Goal: Find specific page/section: Find specific page/section

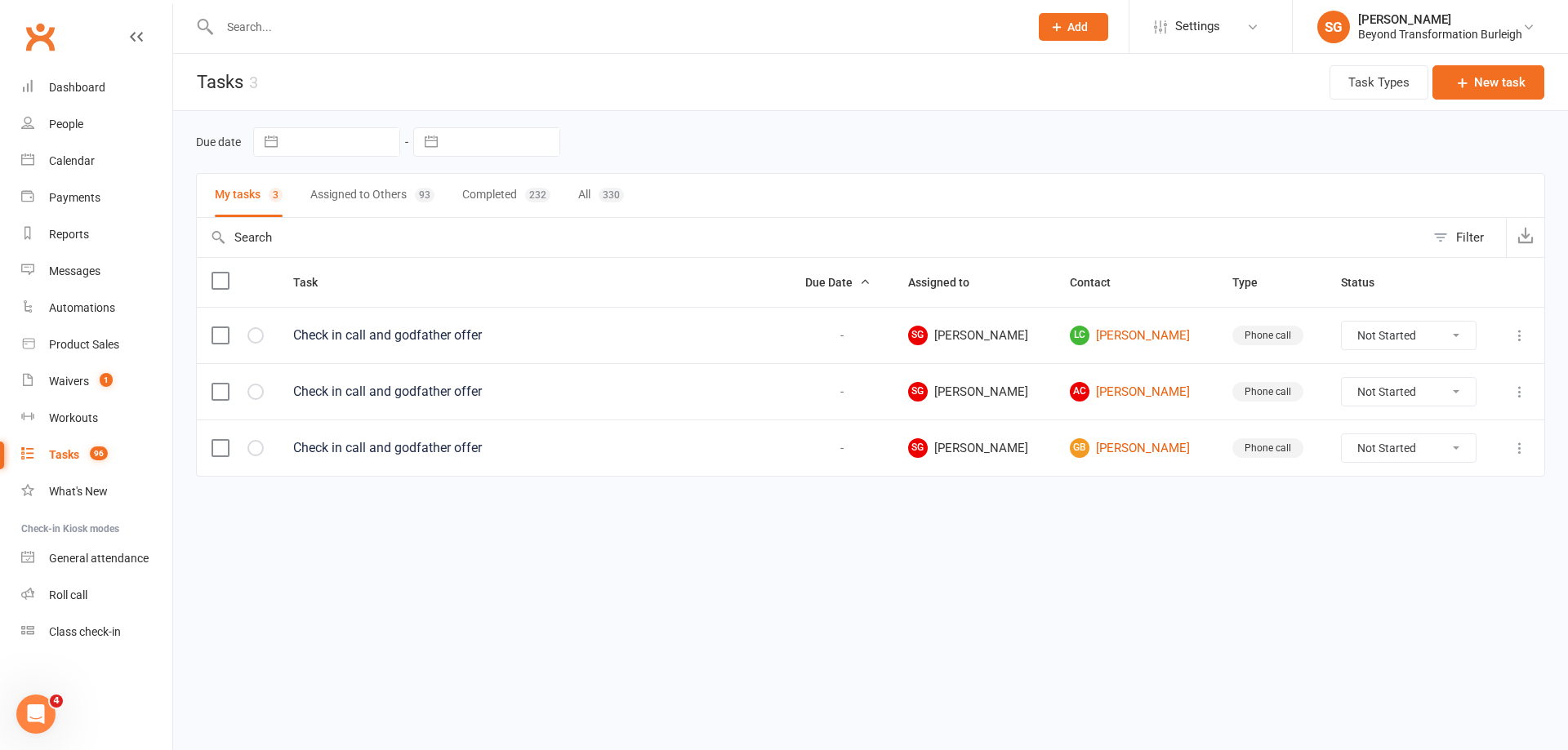
paste input "[PERSON_NAME]"
click at [416, 16] on input "text" at bounding box center [616, 27] width 802 height 23
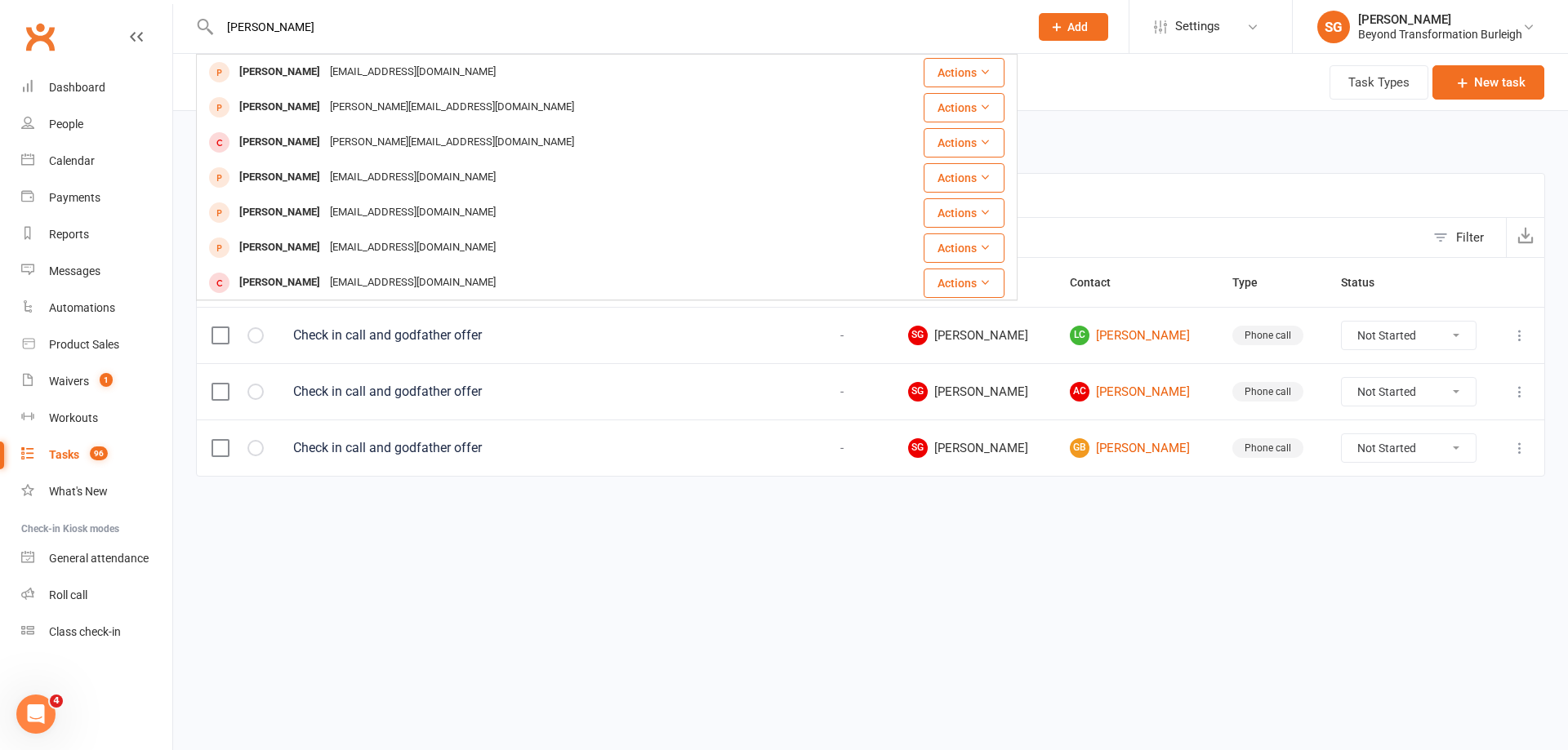
click at [328, 28] on input "[PERSON_NAME]" at bounding box center [616, 27] width 802 height 23
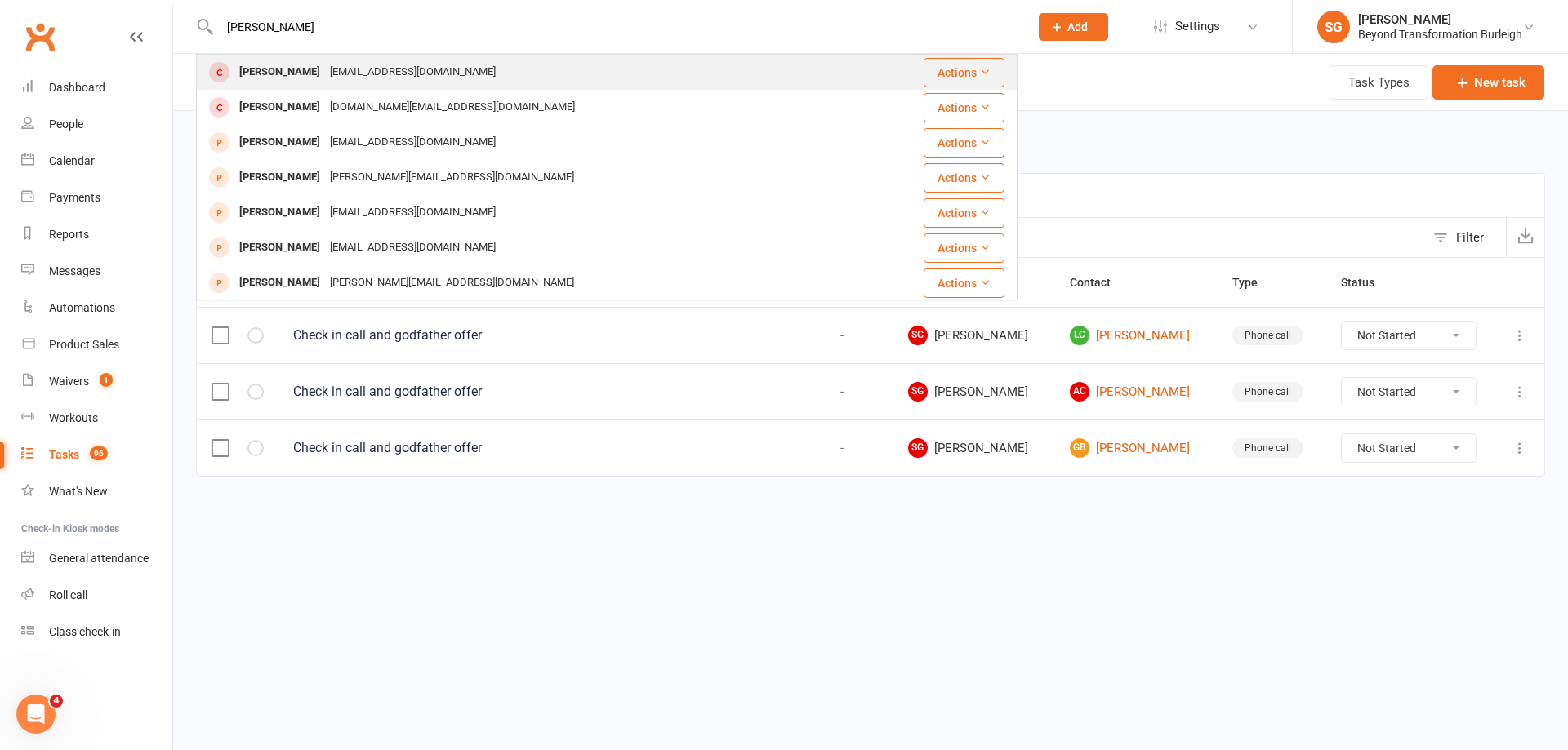
type input "[PERSON_NAME]"
click at [420, 72] on div "[EMAIL_ADDRESS][DOMAIN_NAME]" at bounding box center [412, 73] width 175 height 24
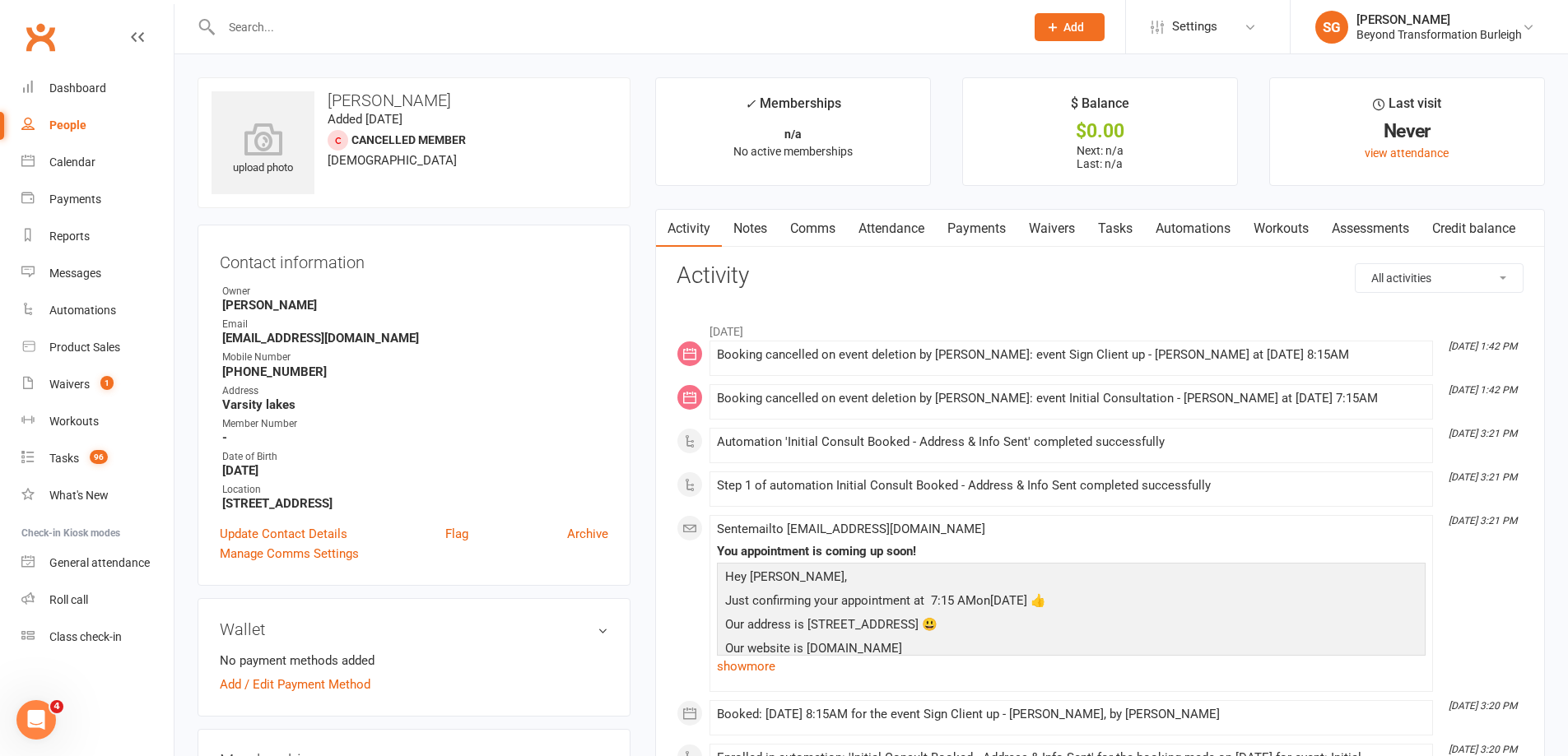
click at [386, 102] on h3 "[PERSON_NAME]" at bounding box center [415, 101] width 405 height 19
copy h3 "[PERSON_NAME]"
click at [331, 340] on strong "[EMAIL_ADDRESS][DOMAIN_NAME]" at bounding box center [415, 339] width 386 height 15
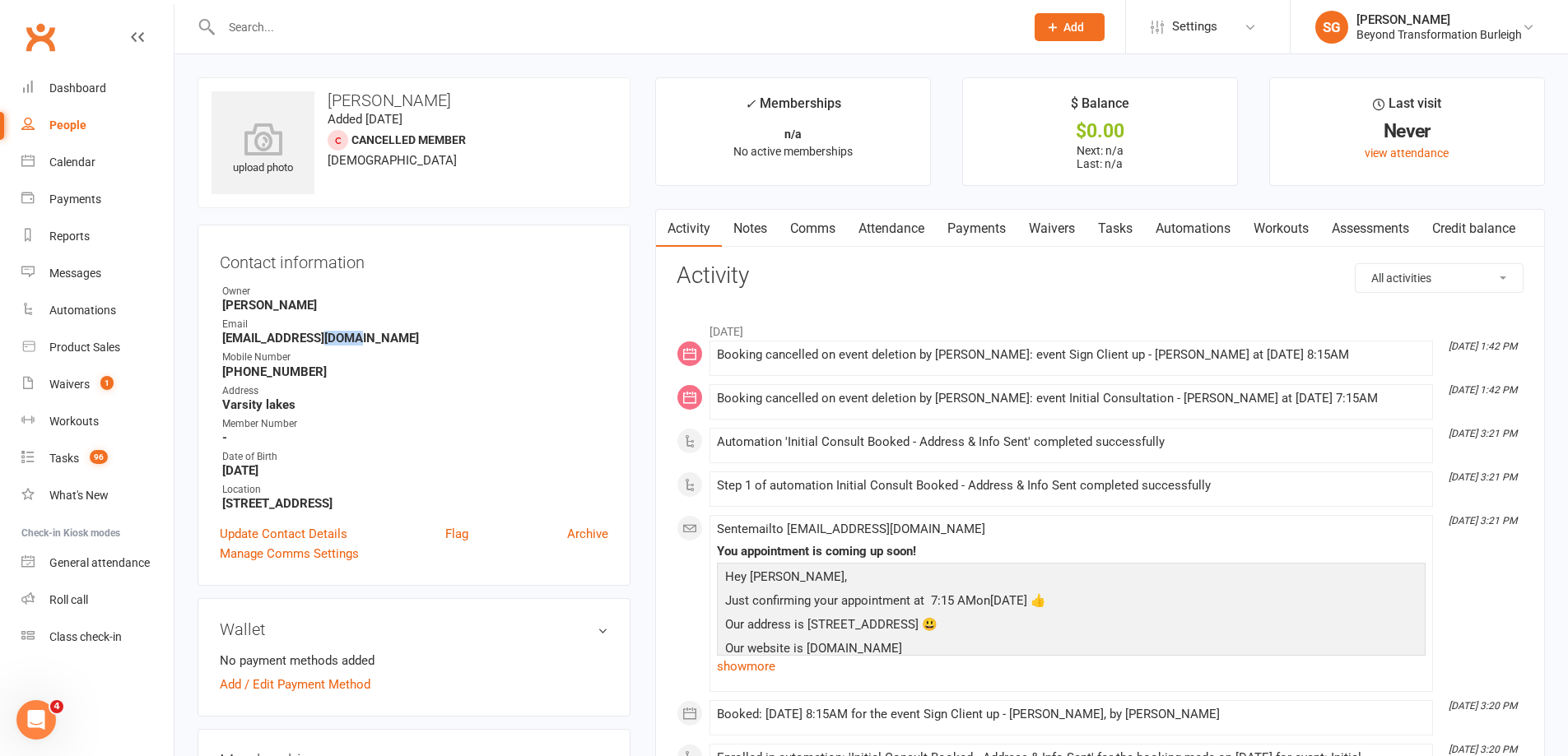
click at [331, 340] on strong "[EMAIL_ADDRESS][DOMAIN_NAME]" at bounding box center [415, 339] width 386 height 15
copy render-form-field "[EMAIL_ADDRESS][DOMAIN_NAME]"
click at [473, 33] on input "text" at bounding box center [615, 27] width 797 height 23
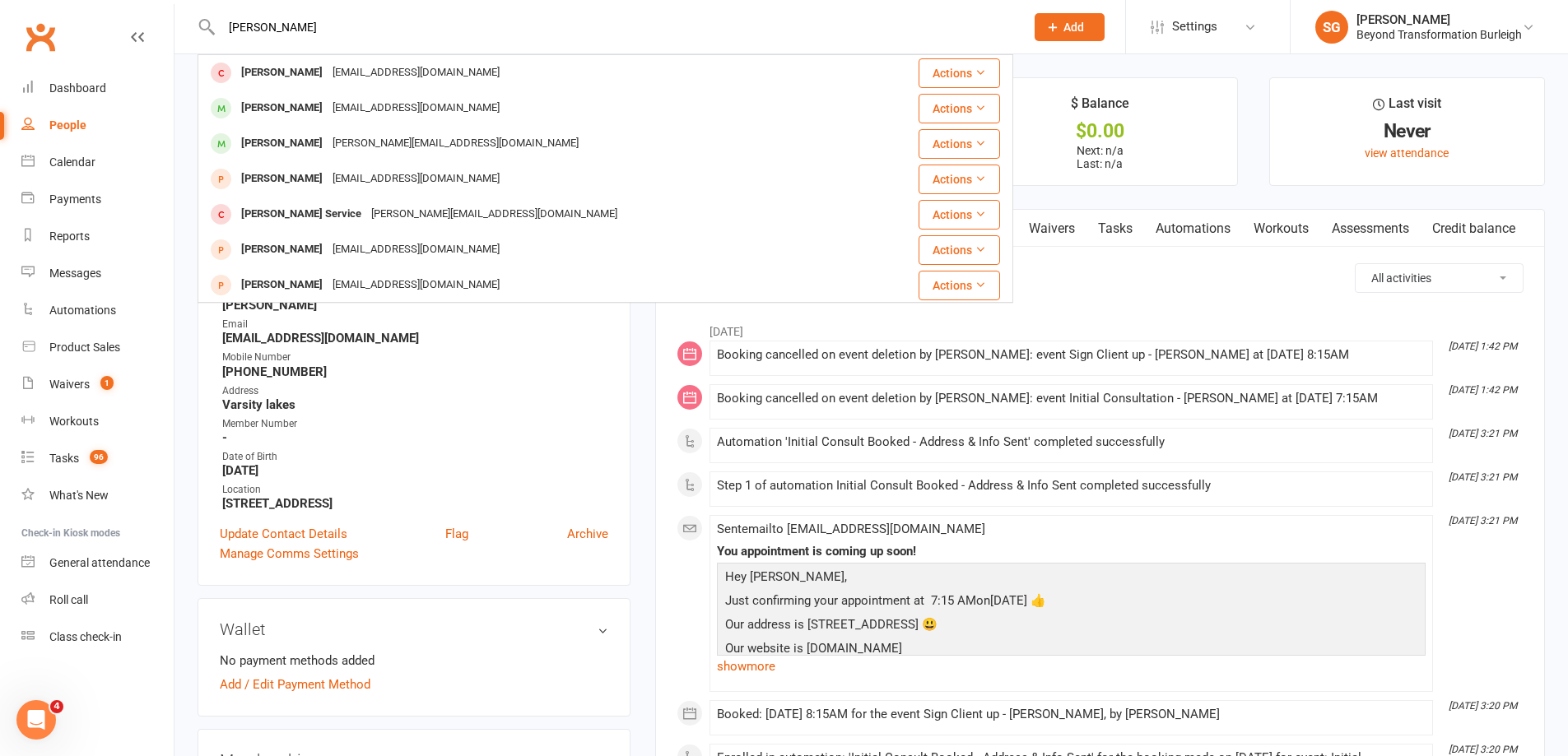
type input "[PERSON_NAME]"
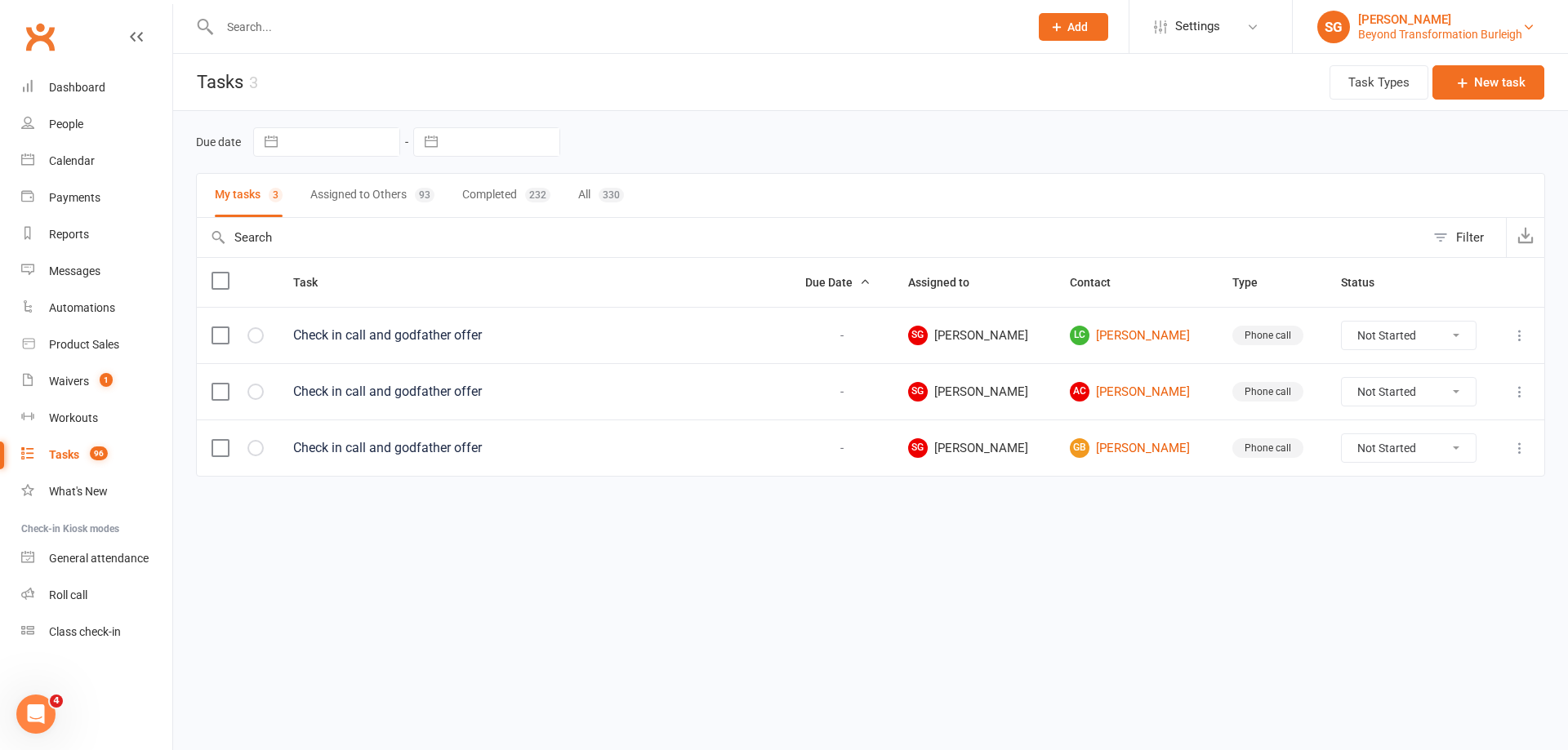
click at [1493, 28] on div "Beyond Transformation Burleigh" at bounding box center [1439, 34] width 164 height 15
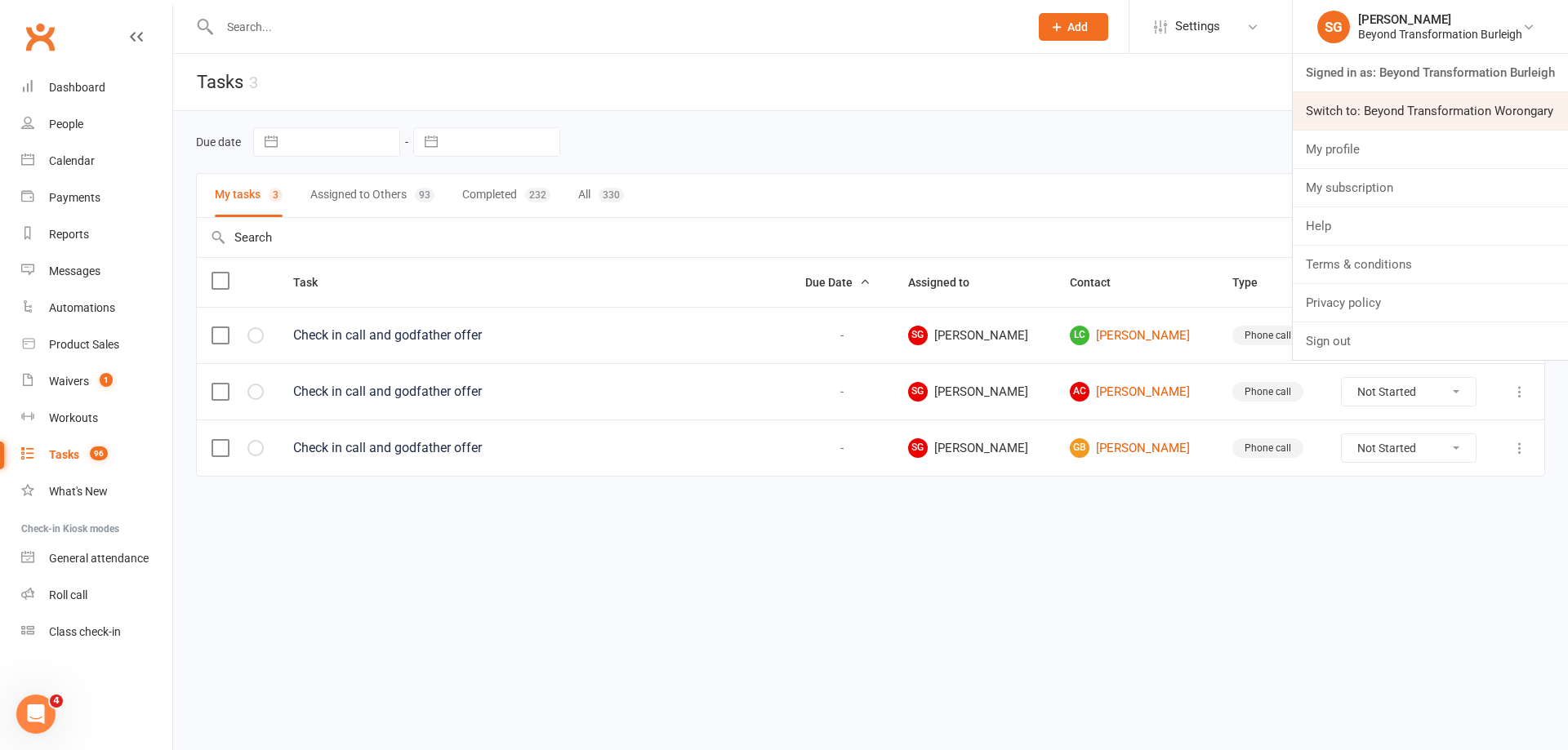
click at [1469, 110] on link "Switch to: Beyond Transformation Worongary" at bounding box center [1430, 111] width 275 height 38
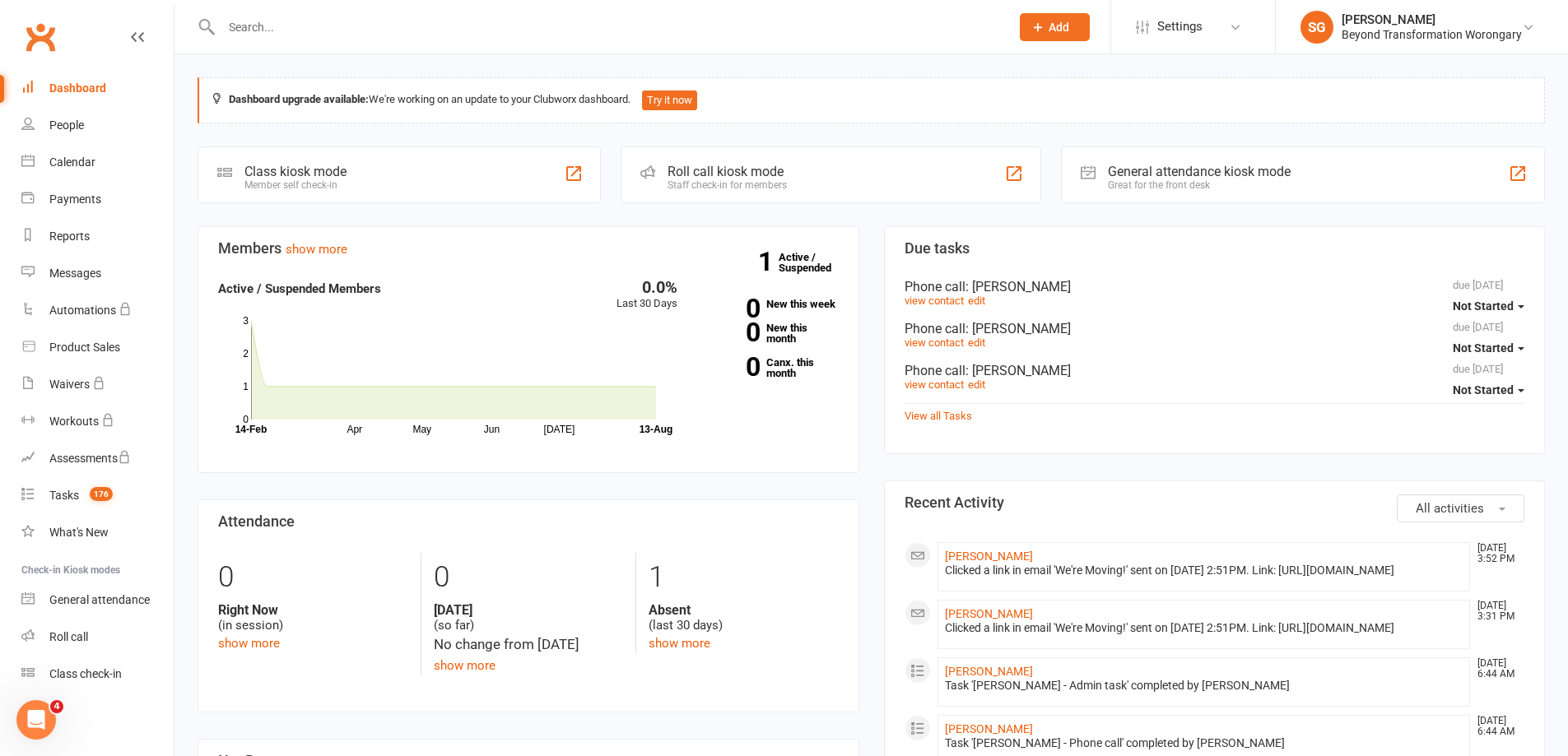
click at [443, 29] on input "text" at bounding box center [607, 27] width 782 height 23
paste input "[PERSON_NAME]"
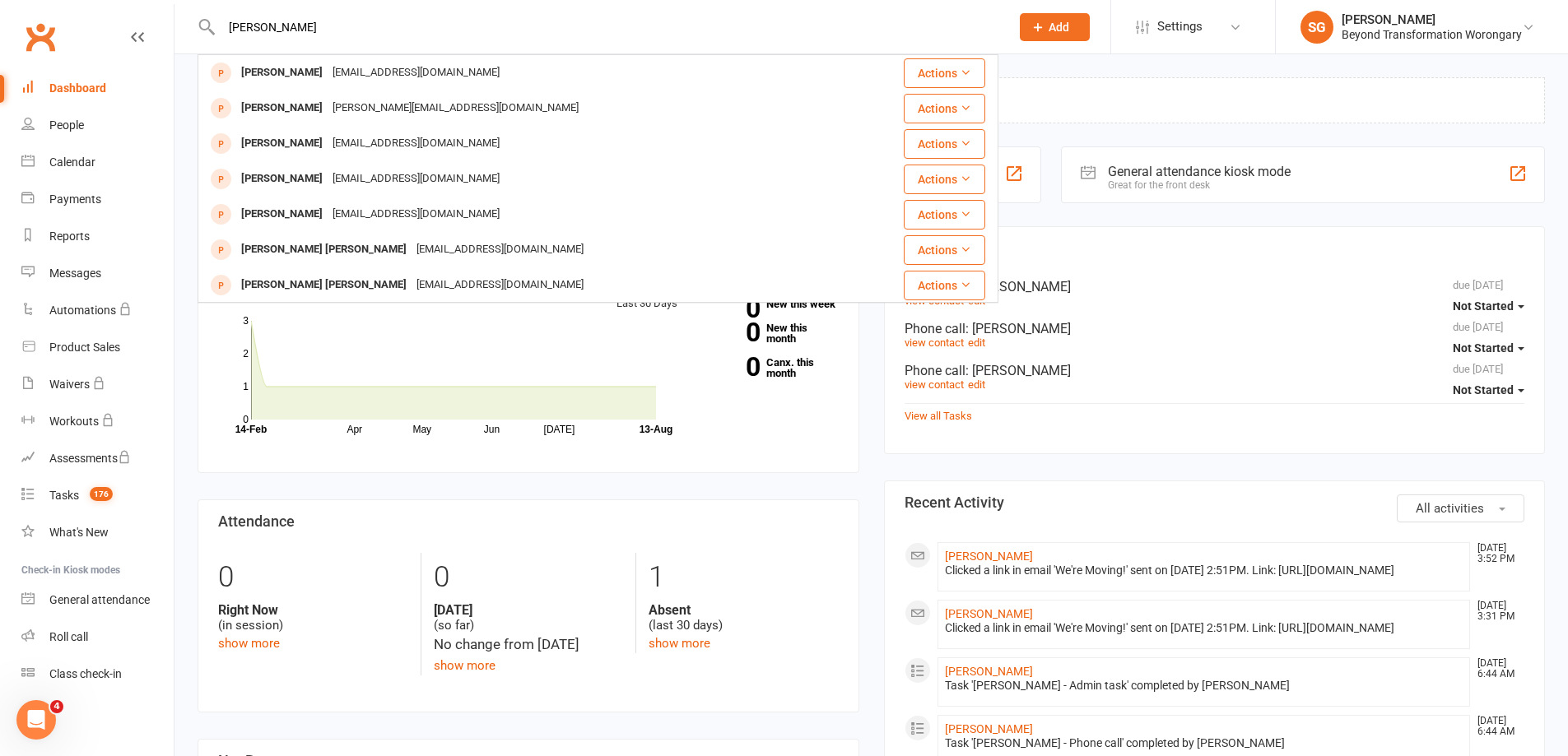
type input "[PERSON_NAME]"
